Goal: Information Seeking & Learning: Learn about a topic

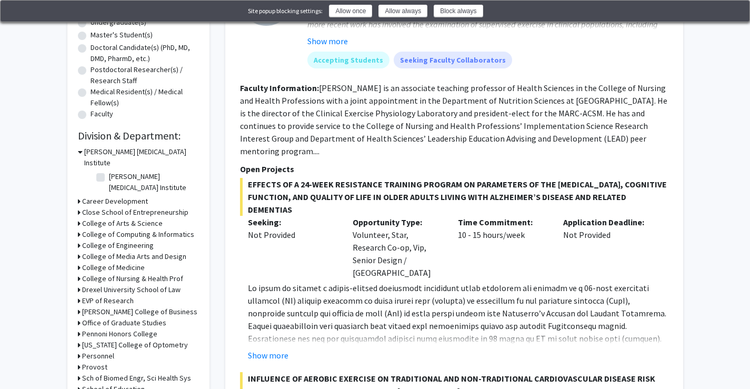
scroll to position [211, 0]
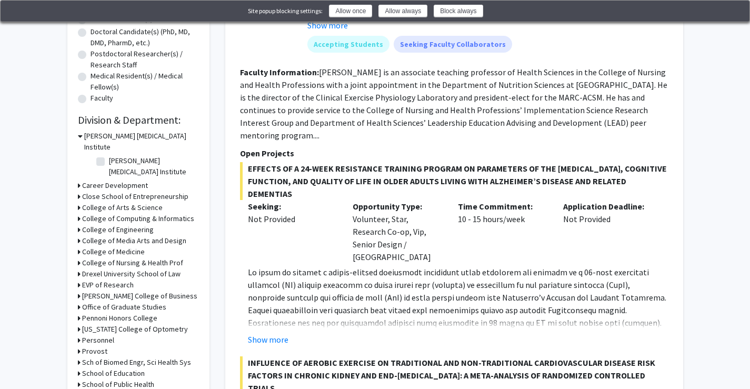
click at [118, 313] on h3 "Pennoni Honors College" at bounding box center [119, 318] width 75 height 11
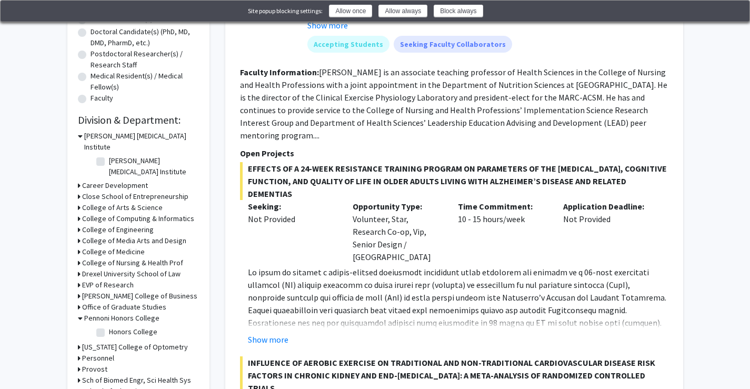
click at [109, 326] on label "Honors College" at bounding box center [133, 331] width 48 height 11
click at [109, 326] on input "Honors College" at bounding box center [112, 329] width 7 height 7
checkbox input "true"
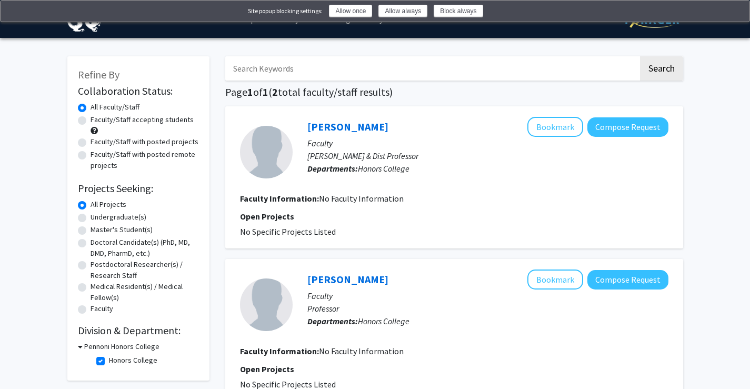
click at [104, 366] on fg-checkbox "Honors College Honors College" at bounding box center [146, 361] width 100 height 13
click at [95, 365] on fg-checkbox-list "Honors College Honors College" at bounding box center [146, 361] width 105 height 18
click at [109, 361] on label "Honors College" at bounding box center [133, 360] width 48 height 11
click at [109, 361] on input "Honors College" at bounding box center [112, 358] width 7 height 7
checkbox input "false"
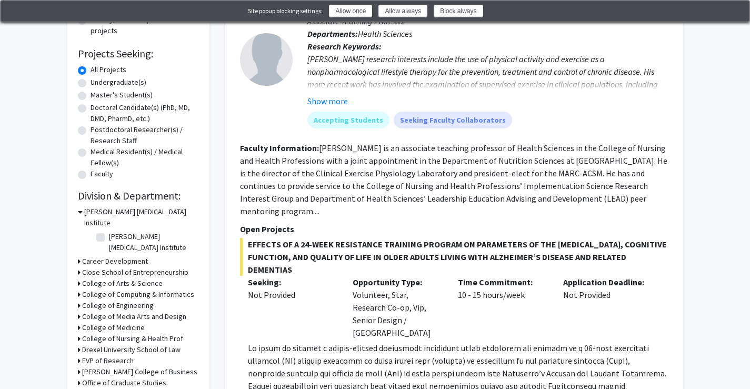
scroll to position [158, 0]
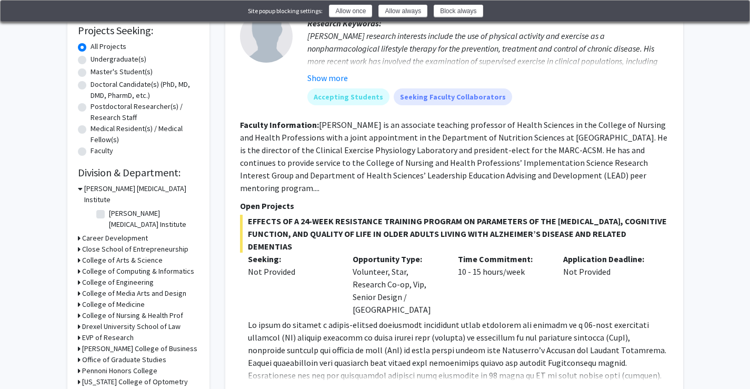
click at [140, 255] on h3 "College of Arts & Science" at bounding box center [122, 260] width 81 height 11
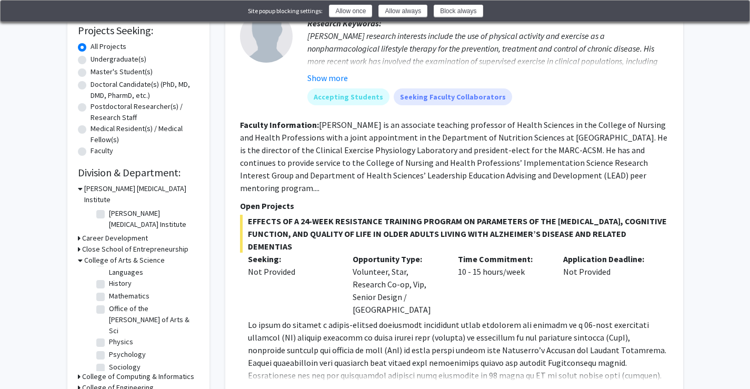
click at [109, 336] on label "Physics" at bounding box center [121, 341] width 24 height 11
click at [109, 336] on input "Physics" at bounding box center [112, 339] width 7 height 7
checkbox input "true"
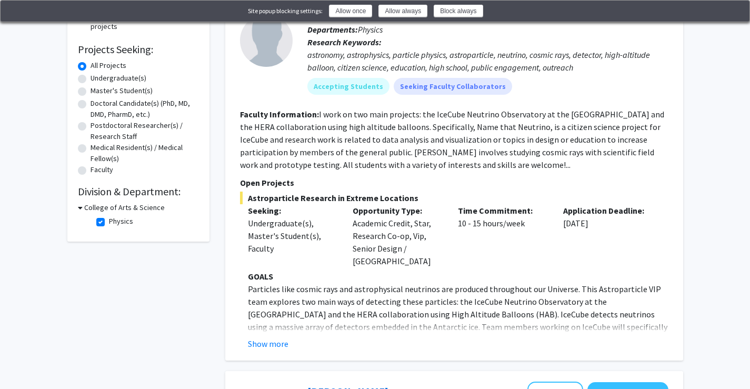
scroll to position [158, 0]
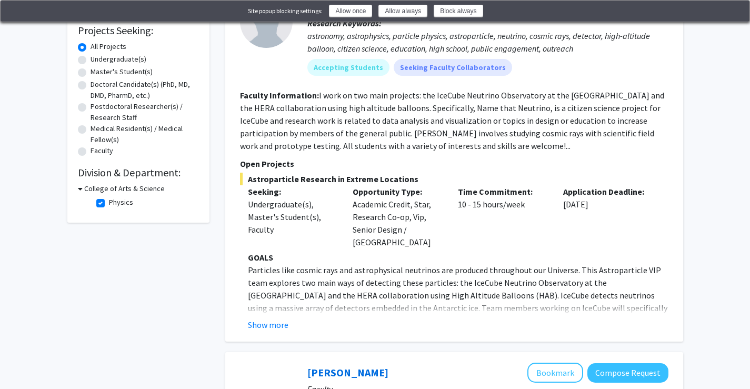
click at [263, 291] on p "Particles like cosmic rays and astrophysical neutrinos are produced throughout …" at bounding box center [458, 308] width 421 height 88
click at [265, 319] on button "Show more" at bounding box center [268, 325] width 41 height 13
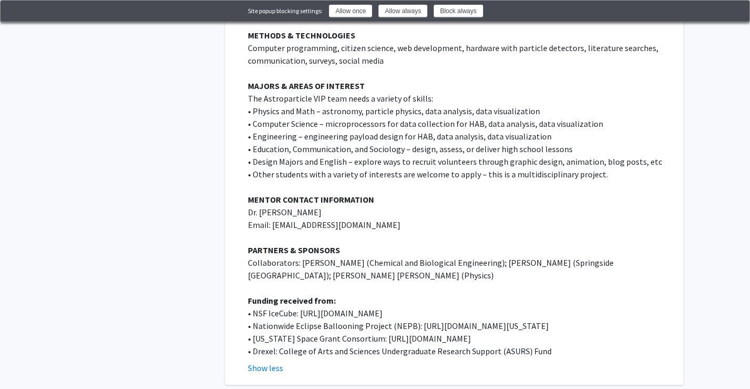
scroll to position [579, 0]
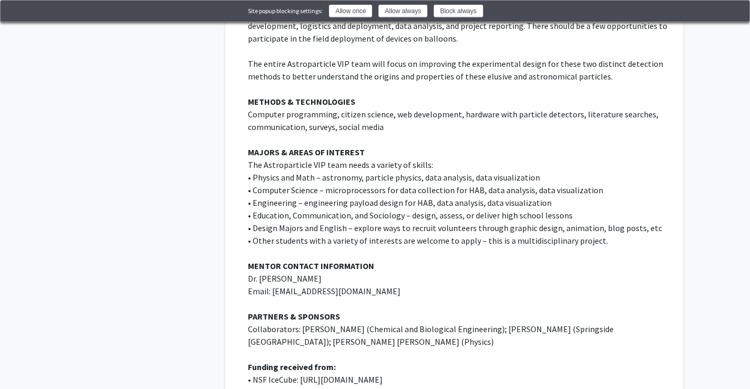
click at [741, 5] on div "Site popup blocking settings: Allow once Allow always Block always" at bounding box center [375, 11] width 732 height 13
click at [739, 9] on img at bounding box center [735, 12] width 8 height 8
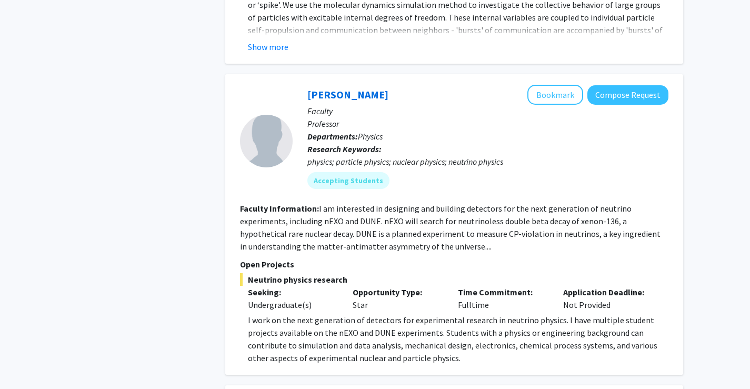
scroll to position [1263, 0]
